Goal: Information Seeking & Learning: Learn about a topic

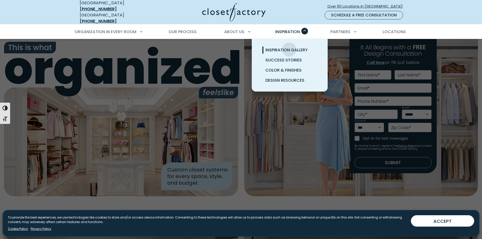
click at [289, 47] on span "Inspiration Gallery" at bounding box center [287, 50] width 42 height 6
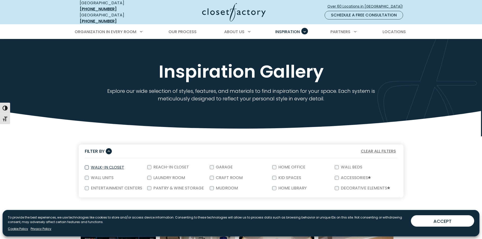
click at [89, 162] on div "Walk-In Closet" at bounding box center [116, 167] width 63 height 11
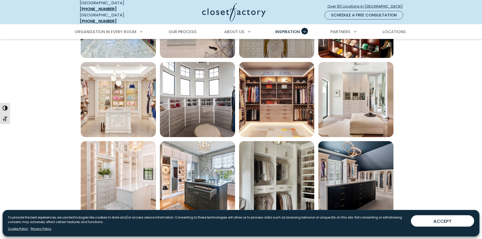
scroll to position [380, 0]
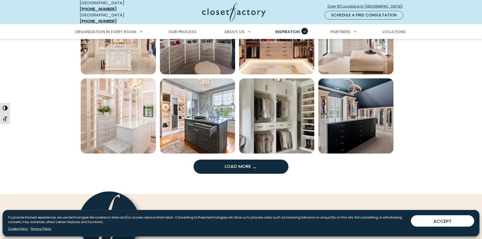
click at [260, 167] on button "Load More" at bounding box center [241, 167] width 95 height 14
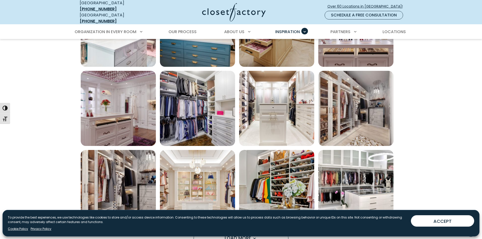
scroll to position [608, 0]
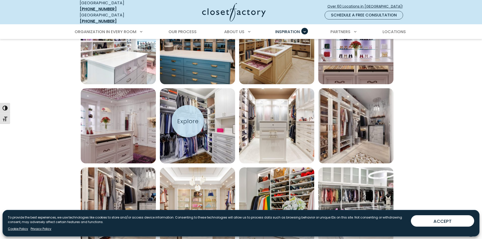
click at [193, 120] on img "Open inspiration gallery to preview enlarged image" at bounding box center [197, 125] width 75 height 75
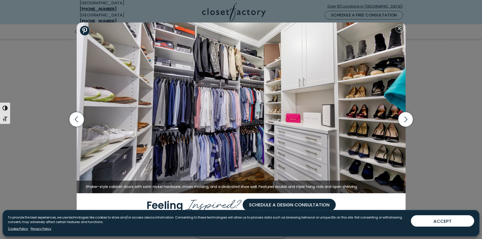
scroll to position [658, 0]
click at [405, 121] on icon "button" at bounding box center [405, 119] width 15 height 15
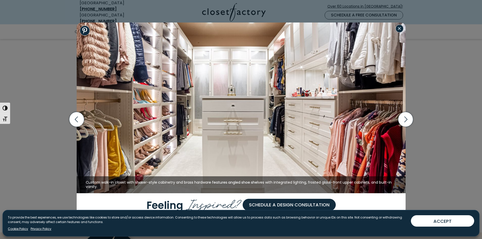
click at [397, 30] on button "Close modal" at bounding box center [400, 29] width 8 height 8
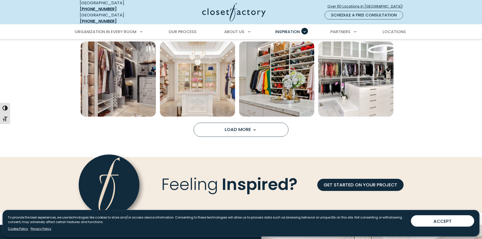
scroll to position [734, 0]
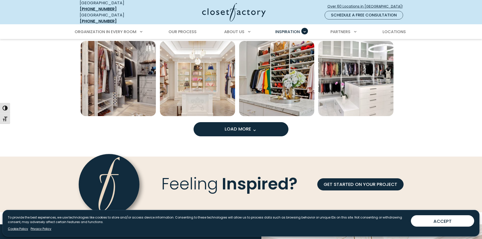
click at [251, 126] on span "Load More" at bounding box center [241, 129] width 33 height 6
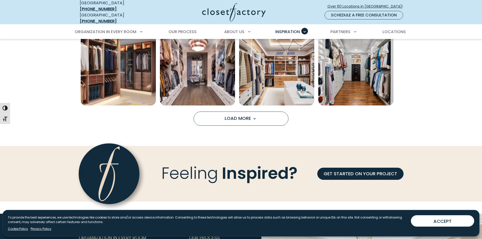
scroll to position [1064, 0]
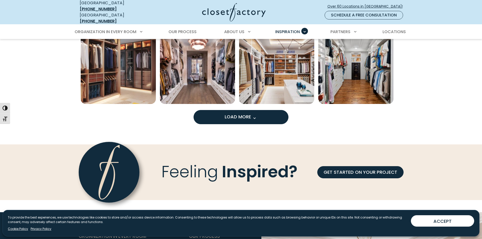
click at [232, 114] on span "Load More" at bounding box center [241, 117] width 33 height 6
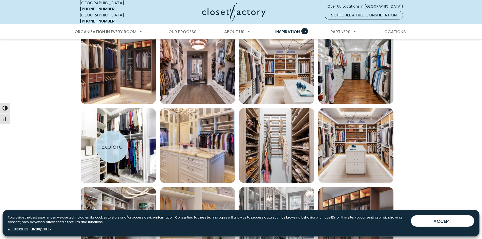
click at [112, 147] on img "Open inspiration gallery to preview enlarged image" at bounding box center [118, 145] width 75 height 75
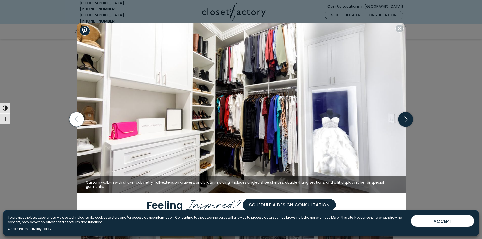
click at [405, 121] on icon "button" at bounding box center [405, 119] width 15 height 15
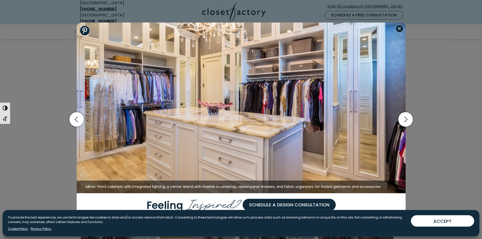
click at [401, 31] on button "Close modal" at bounding box center [400, 29] width 8 height 8
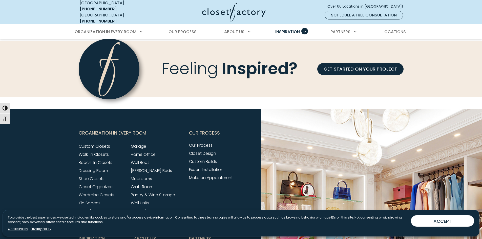
scroll to position [1494, 0]
